Goal: Information Seeking & Learning: Find contact information

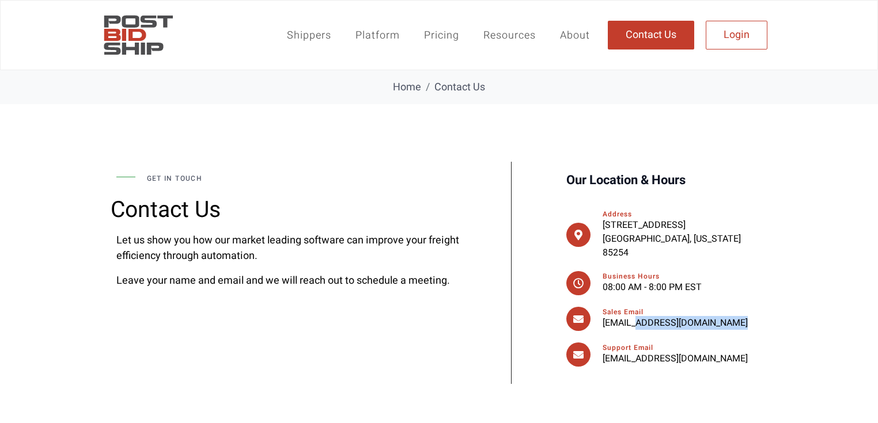
drag, startPoint x: 707, startPoint y: 316, endPoint x: 597, endPoint y: 321, distance: 109.6
click at [597, 321] on div "Sales Email sales@postbidship.com" at bounding box center [663, 319] width 195 height 24
click at [591, 321] on div "Sales Email sales@postbidship.com" at bounding box center [663, 319] width 195 height 24
drag, startPoint x: 709, startPoint y: 318, endPoint x: 599, endPoint y: 321, distance: 110.0
click at [599, 321] on div "Sales Email sales@postbidship.com" at bounding box center [663, 319] width 195 height 24
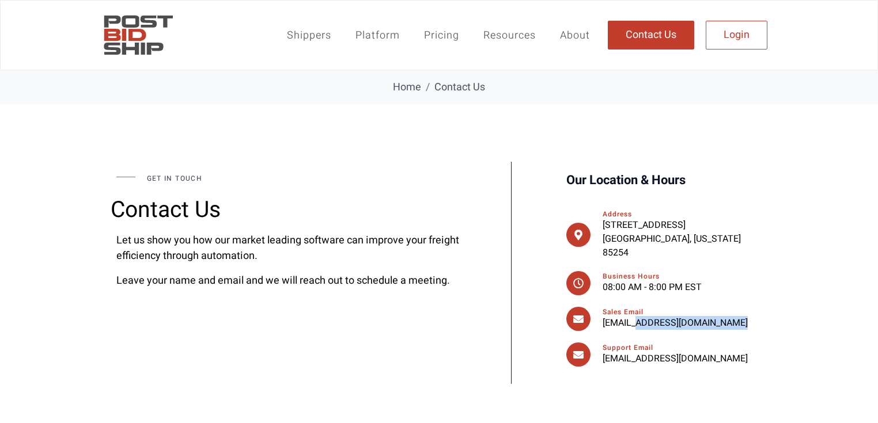
copy p "sales@postbidship.com"
